Goal: Find specific page/section: Find specific page/section

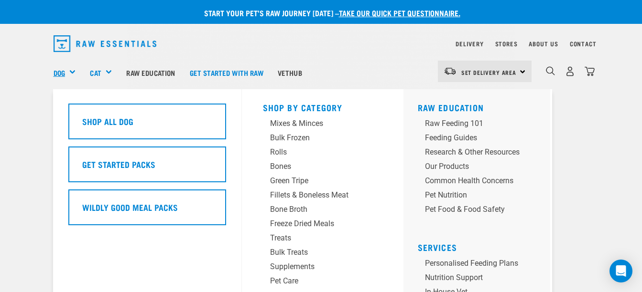
drag, startPoint x: 61, startPoint y: 70, endPoint x: 65, endPoint y: 74, distance: 5.4
click at [62, 70] on link "Dog" at bounding box center [59, 72] width 11 height 11
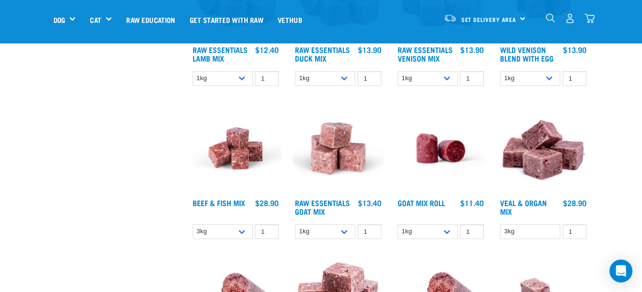
scroll to position [717, 0]
